Goal: Task Accomplishment & Management: Manage account settings

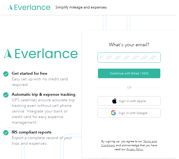
click at [132, 55] on span at bounding box center [129, 58] width 62 height 10
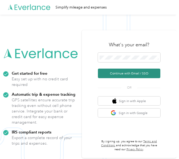
click at [113, 74] on button "Continue with Email / SSO" at bounding box center [129, 74] width 62 height 10
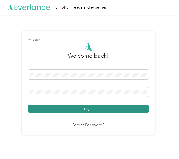
click at [88, 107] on button "Login" at bounding box center [88, 109] width 120 height 8
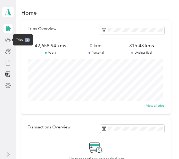
click at [8, 41] on icon at bounding box center [8, 40] width 6 height 6
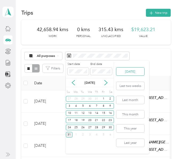
click at [134, 72] on button "[DATE]" at bounding box center [130, 72] width 28 height 8
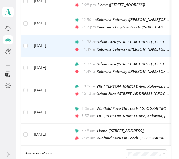
scroll to position [133, 0]
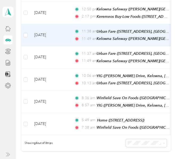
click at [70, 31] on td "11:38 am Urban Fare ([STREET_ADDRESS], [GEOGRAPHIC_DATA], [GEOGRAPHIC_DATA]) 11…" at bounding box center [131, 35] width 123 height 22
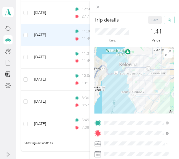
click at [167, 18] on icon "button" at bounding box center [169, 20] width 4 height 4
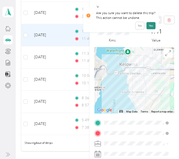
click at [148, 25] on button "Yes" at bounding box center [150, 25] width 9 height 7
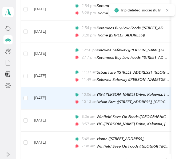
scroll to position [80, 0]
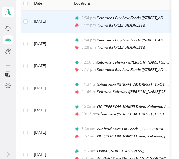
click at [69, 18] on td "[DATE]" at bounding box center [50, 22] width 40 height 22
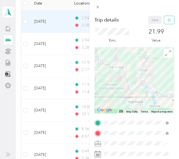
click at [167, 19] on icon "button" at bounding box center [169, 20] width 4 height 4
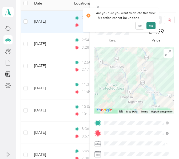
click at [151, 24] on button "Yes" at bounding box center [150, 25] width 9 height 7
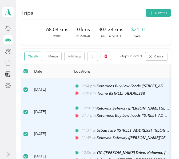
click at [34, 57] on button "Classify" at bounding box center [33, 56] width 17 height 9
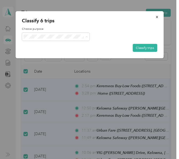
click at [41, 43] on span "[PERSON_NAME] [GEOGRAPHIC_DATA]" at bounding box center [63, 45] width 59 height 5
click at [139, 48] on button "Classify trips" at bounding box center [144, 48] width 25 height 8
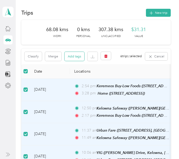
click at [73, 56] on button "Add tags" at bounding box center [75, 56] width 20 height 9
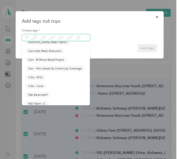
scroll to position [133, 0]
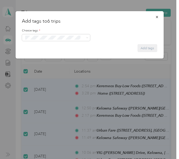
click at [42, 47] on li "Fit [PERSON_NAME] Team" at bounding box center [56, 42] width 68 height 9
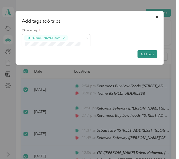
click at [146, 54] on button "Add tags" at bounding box center [147, 54] width 20 height 8
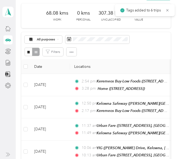
scroll to position [53, 0]
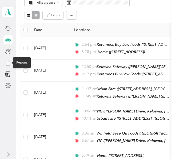
click at [7, 64] on line at bounding box center [7, 63] width 0 height 1
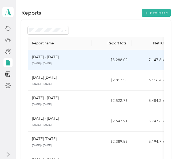
click at [74, 58] on div "[DATE] - [DATE]" at bounding box center [59, 57] width 55 height 6
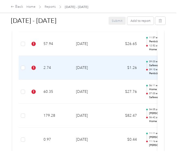
scroll to position [293, 0]
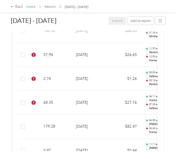
click at [30, 8] on link "Home" at bounding box center [30, 7] width 9 height 4
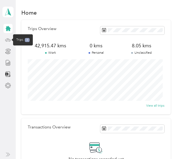
click at [6, 39] on icon at bounding box center [8, 40] width 6 height 6
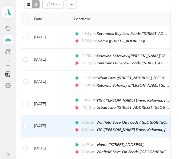
scroll to position [53, 0]
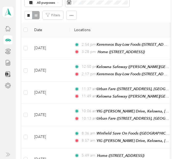
click at [34, 15] on div at bounding box center [32, 15] width 15 height 9
click at [28, 13] on button "button" at bounding box center [29, 15] width 8 height 9
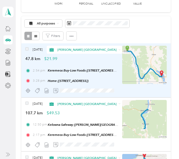
scroll to position [53, 0]
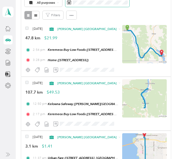
click at [96, 5] on span at bounding box center [97, 3] width 64 height 8
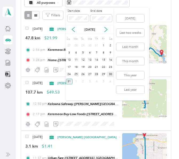
click at [108, 74] on div "30" at bounding box center [110, 75] width 7 height 6
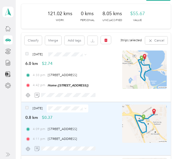
scroll to position [15, 0]
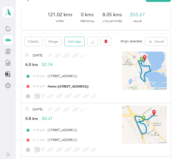
click at [72, 42] on button "Add tags" at bounding box center [75, 41] width 20 height 9
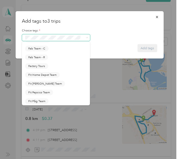
scroll to position [133, 0]
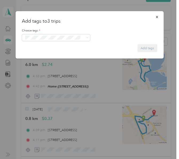
click at [45, 59] on ol "[PERSON_NAME] Dedicated Retail Arterra Wines Dedicated Retail Bel Dedicated Ret…" at bounding box center [56, 72] width 68 height 64
click at [141, 49] on form "Choose tags * Add tags" at bounding box center [89, 38] width 135 height 27
click at [30, 159] on div "Add tags to 3 trips Choose tags * Add tags [PERSON_NAME] Dedicated Retail Arter…" at bounding box center [88, 159] width 176 height 0
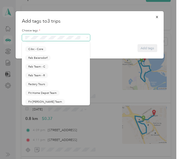
scroll to position [107, 0]
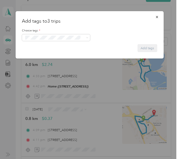
click at [42, 84] on li "Fit Pepsico Team" at bounding box center [56, 79] width 68 height 9
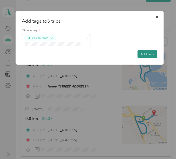
click at [150, 53] on button "Add tags" at bounding box center [147, 54] width 20 height 8
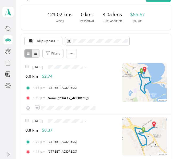
click at [37, 52] on span "button" at bounding box center [35, 54] width 3 height 4
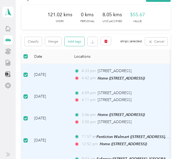
click at [74, 43] on button "Add tags" at bounding box center [75, 41] width 20 height 9
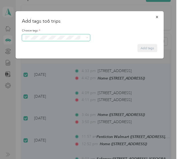
click at [64, 35] on span at bounding box center [52, 37] width 58 height 5
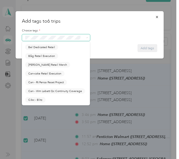
scroll to position [107, 0]
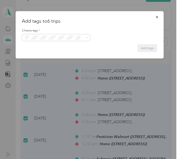
click at [46, 82] on li "Fit Pepsico Team" at bounding box center [56, 77] width 68 height 9
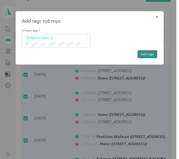
click at [146, 55] on button "Add tags" at bounding box center [147, 54] width 20 height 8
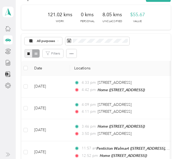
click at [27, 55] on icon "button" at bounding box center [28, 53] width 3 height 3
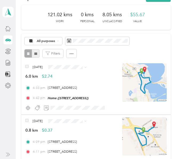
click at [34, 54] on icon "button" at bounding box center [35, 53] width 3 height 3
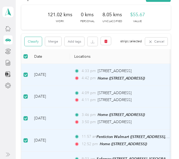
click at [35, 44] on button "Classify" at bounding box center [33, 41] width 17 height 9
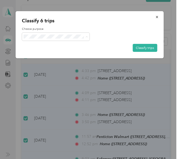
click at [36, 45] on li "[PERSON_NAME] [GEOGRAPHIC_DATA]" at bounding box center [59, 45] width 75 height 8
click at [144, 47] on button "Classify trips" at bounding box center [144, 48] width 25 height 8
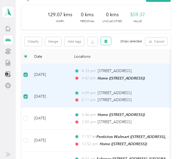
click at [106, 40] on icon "button" at bounding box center [106, 41] width 4 height 4
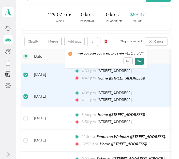
click at [137, 63] on button "Yes" at bounding box center [139, 61] width 9 height 7
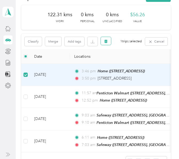
click at [107, 42] on icon "button" at bounding box center [105, 40] width 3 height 3
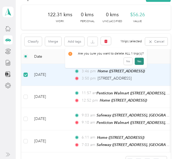
click at [139, 60] on button "Yes" at bounding box center [139, 61] width 9 height 7
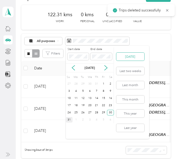
click at [134, 57] on button "[DATE]" at bounding box center [130, 57] width 28 height 8
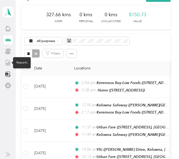
click at [7, 62] on icon at bounding box center [8, 63] width 6 height 6
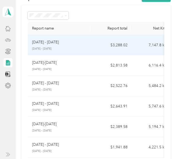
click at [61, 48] on p "[DATE] - [DATE]" at bounding box center [59, 49] width 55 height 4
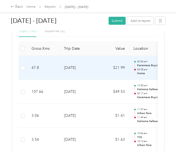
scroll to position [133, 0]
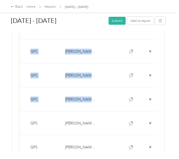
scroll to position [0, 174]
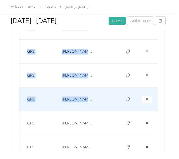
drag, startPoint x: 17, startPoint y: 48, endPoint x: 129, endPoint y: 107, distance: 126.0
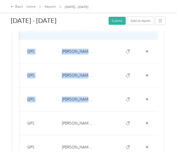
click at [96, 36] on td "[PERSON_NAME] [GEOGRAPHIC_DATA]" at bounding box center [78, 28] width 40 height 24
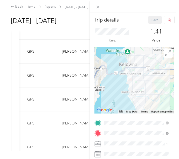
click at [68, 25] on div "Trip details Save This trip cannot be edited because it is either under review,…" at bounding box center [89, 79] width 179 height 159
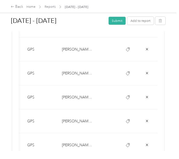
scroll to position [0, 0]
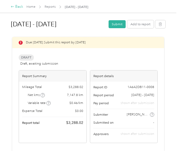
click at [17, 6] on div "Back" at bounding box center [17, 7] width 13 height 6
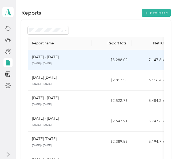
click at [72, 60] on div "[DATE] - [DATE]" at bounding box center [59, 57] width 55 height 6
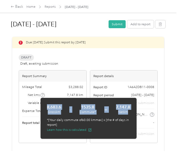
drag, startPoint x: 46, startPoint y: 104, endPoint x: 134, endPoint y: 115, distance: 88.1
click at [134, 115] on div "8,683.6 [PERSON_NAME] - 1535.8 Commute* = 7,147.8 Net km *[Your daily commute o…" at bounding box center [89, 118] width 96 height 41
copy div "8,683.6 [PERSON_NAME] - 1535.8 Commute* = 7,147.8 Net km"
